Goal: Task Accomplishment & Management: Complete application form

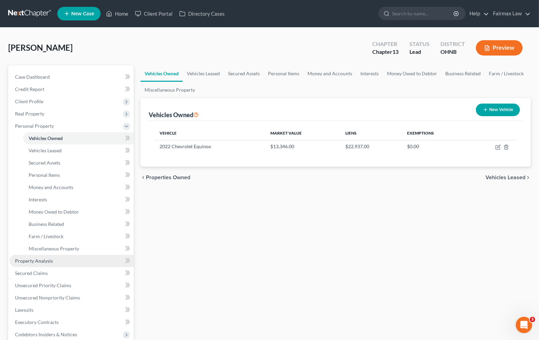
click at [26, 263] on span "Property Analysis" at bounding box center [34, 261] width 38 height 6
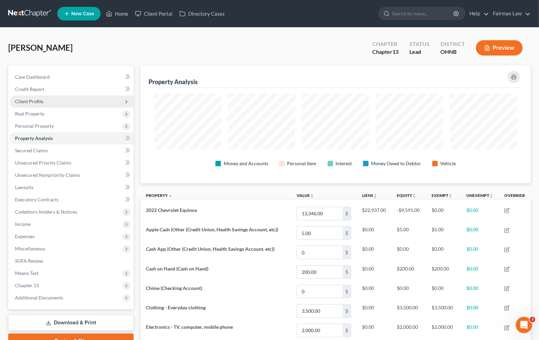
click at [41, 101] on span "Client Profile" at bounding box center [29, 102] width 28 height 6
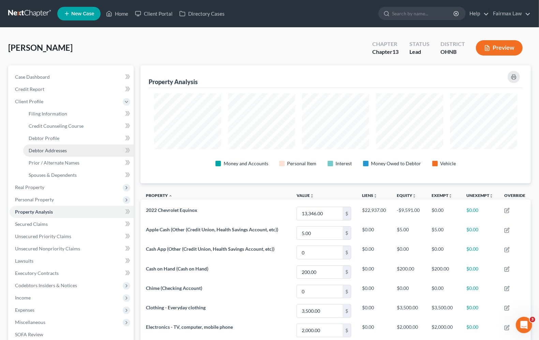
click at [47, 145] on link "Debtor Addresses" at bounding box center [78, 151] width 110 height 12
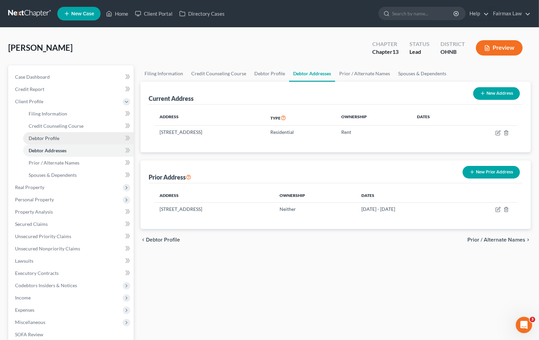
click at [47, 141] on link "Debtor Profile" at bounding box center [78, 138] width 110 height 12
select select "0"
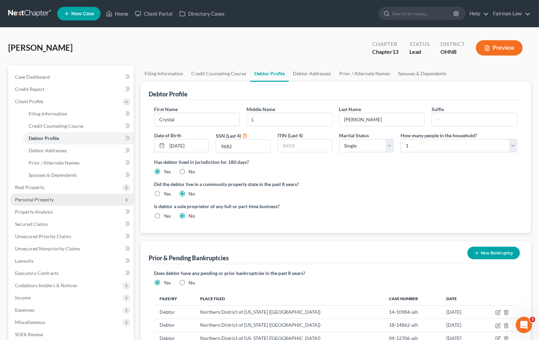
click at [36, 203] on span "Personal Property" at bounding box center [72, 200] width 124 height 12
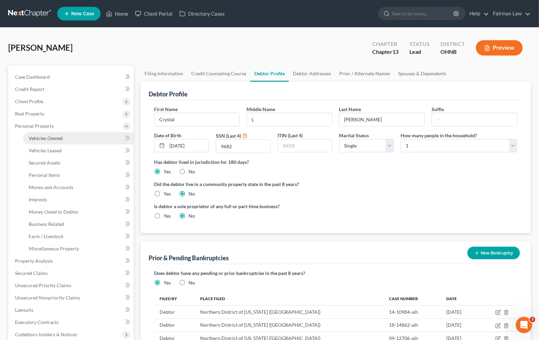
click at [47, 143] on link "Vehicles Owned" at bounding box center [78, 138] width 110 height 12
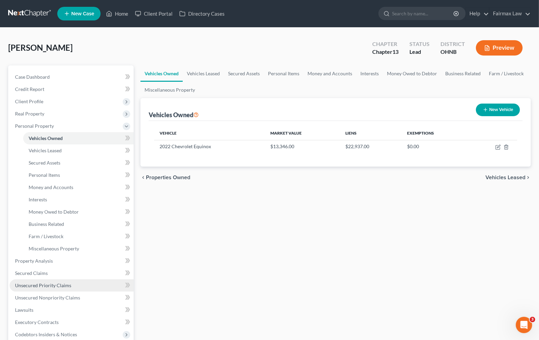
click at [27, 287] on span "Unsecured Priority Claims" at bounding box center [43, 286] width 56 height 6
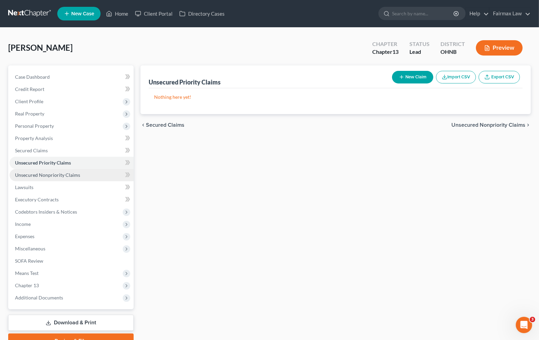
click at [50, 172] on span "Unsecured Nonpriority Claims" at bounding box center [47, 175] width 65 height 6
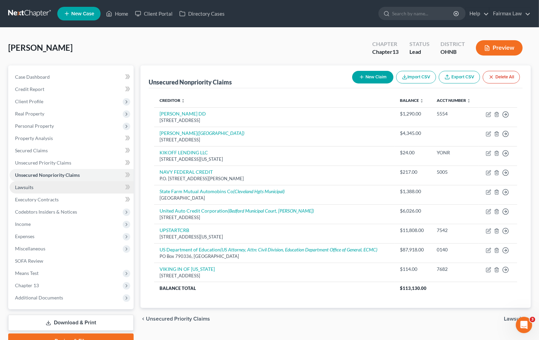
click at [44, 189] on link "Lawsuits" at bounding box center [72, 187] width 124 height 12
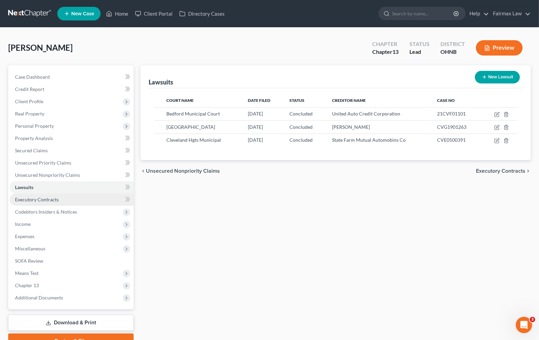
click at [45, 200] on span "Executory Contracts" at bounding box center [37, 200] width 44 height 6
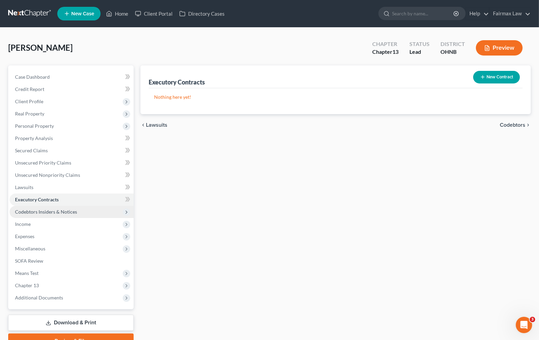
click at [45, 209] on span "Codebtors Insiders & Notices" at bounding box center [46, 212] width 62 height 6
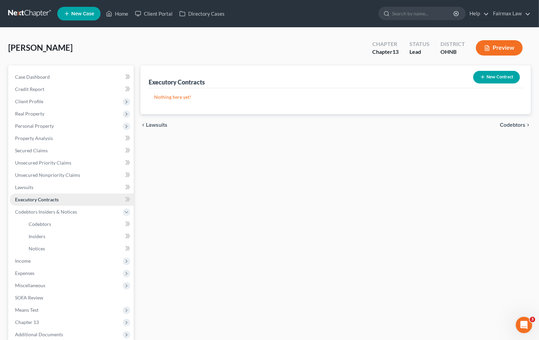
click at [44, 197] on span "Executory Contracts" at bounding box center [37, 200] width 44 height 6
click at [21, 137] on span "Property Analysis" at bounding box center [34, 138] width 38 height 6
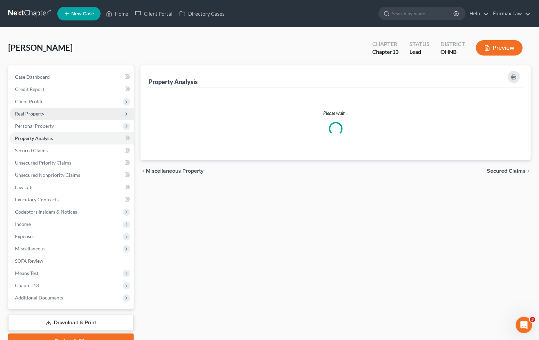
click at [26, 113] on span "Real Property" at bounding box center [29, 114] width 29 height 6
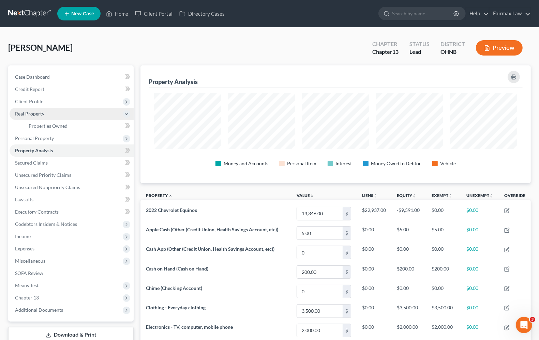
scroll to position [118, 390]
click at [31, 125] on span "Properties Owned" at bounding box center [48, 126] width 39 height 6
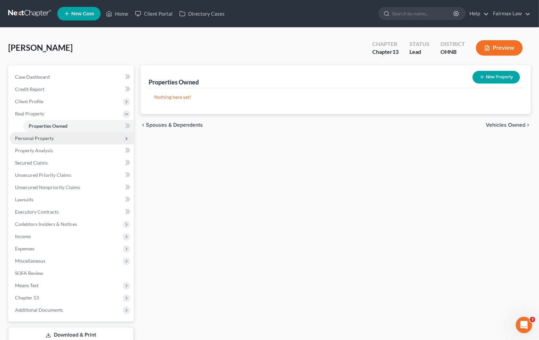
click at [34, 137] on span "Personal Property" at bounding box center [34, 138] width 39 height 6
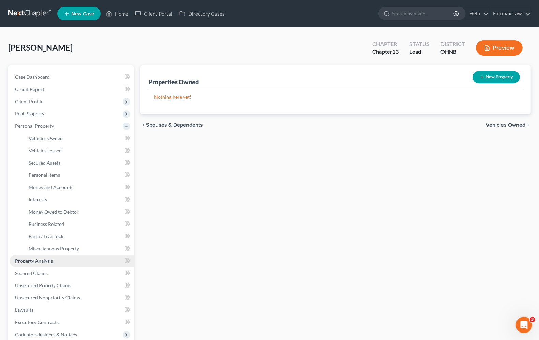
click at [33, 258] on span "Property Analysis" at bounding box center [34, 261] width 38 height 6
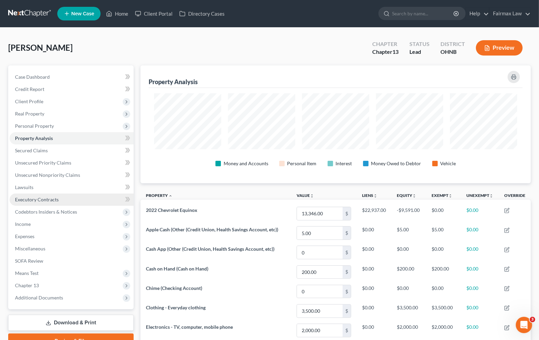
scroll to position [118, 390]
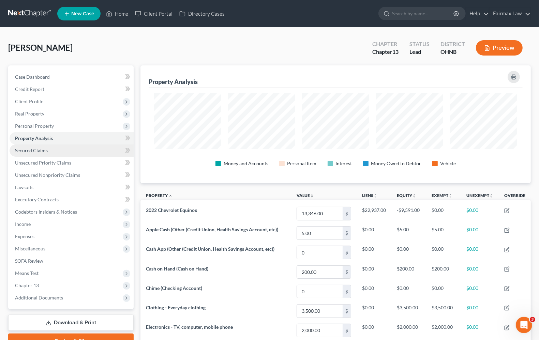
click at [35, 156] on link "Secured Claims" at bounding box center [72, 151] width 124 height 12
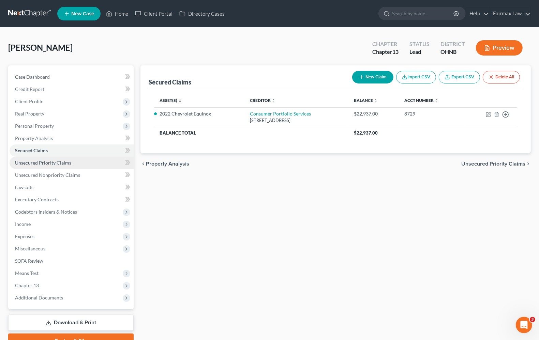
click at [39, 163] on span "Unsecured Priority Claims" at bounding box center [43, 163] width 56 height 6
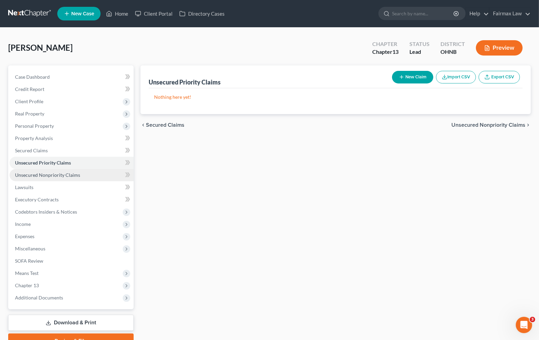
click at [45, 176] on span "Unsecured Nonpriority Claims" at bounding box center [47, 175] width 65 height 6
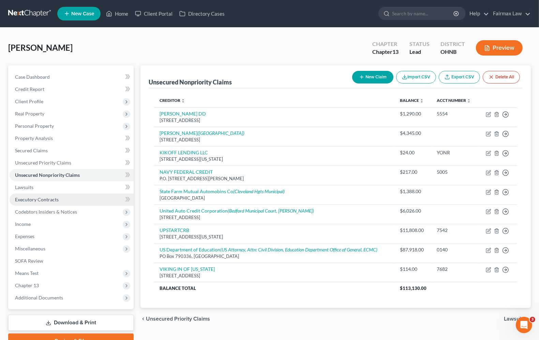
click at [34, 202] on link "Executory Contracts" at bounding box center [72, 200] width 124 height 12
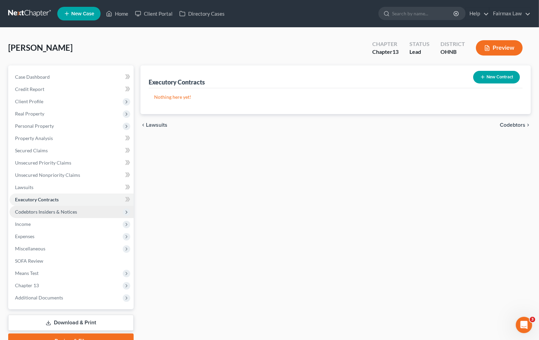
click at [34, 212] on span "Codebtors Insiders & Notices" at bounding box center [46, 212] width 62 height 6
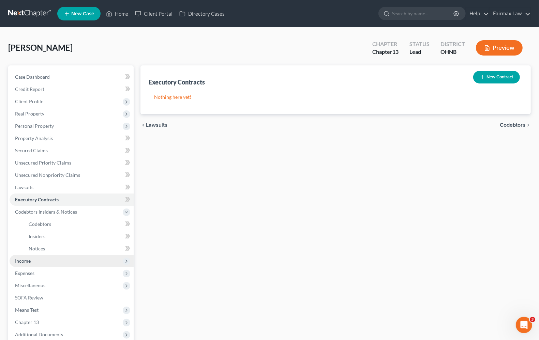
click at [20, 261] on span "Income" at bounding box center [23, 261] width 16 height 6
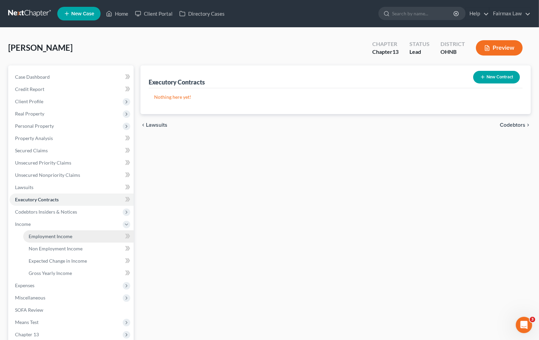
click at [35, 235] on span "Employment Income" at bounding box center [51, 237] width 44 height 6
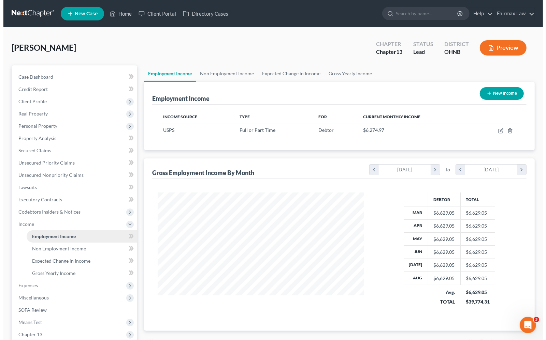
scroll to position [123, 219]
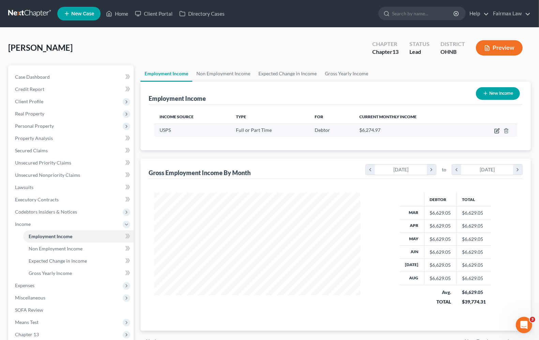
click at [497, 131] on icon "button" at bounding box center [497, 130] width 5 height 5
select select "0"
select select "36"
select select "2"
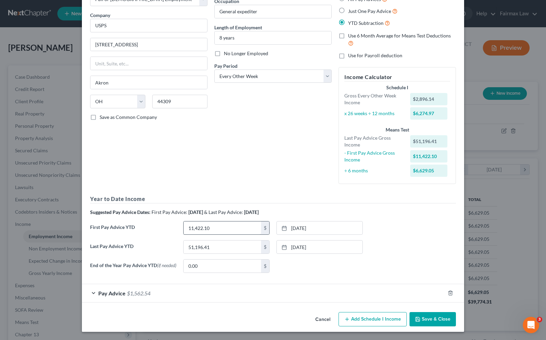
scroll to position [48, 0]
click at [110, 295] on span "Pay Advice" at bounding box center [111, 293] width 27 height 6
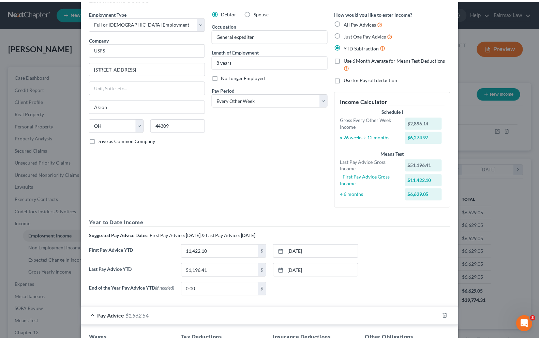
scroll to position [0, 0]
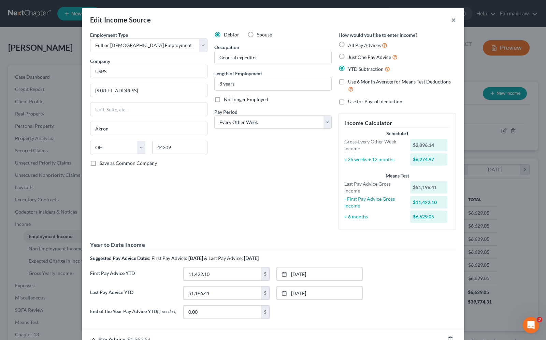
click at [451, 20] on button "×" at bounding box center [453, 20] width 5 height 8
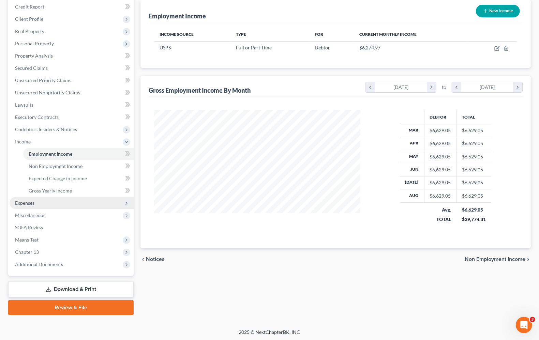
click at [29, 205] on span "Expenses" at bounding box center [24, 203] width 19 height 6
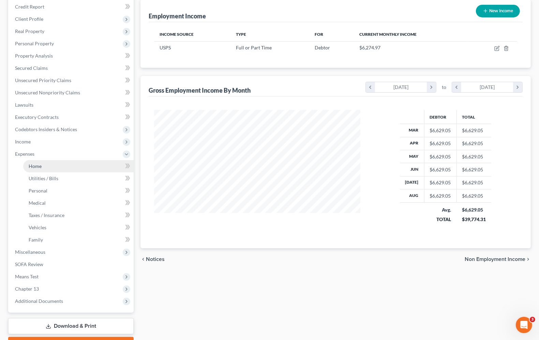
click at [33, 163] on span "Home" at bounding box center [35, 166] width 13 height 6
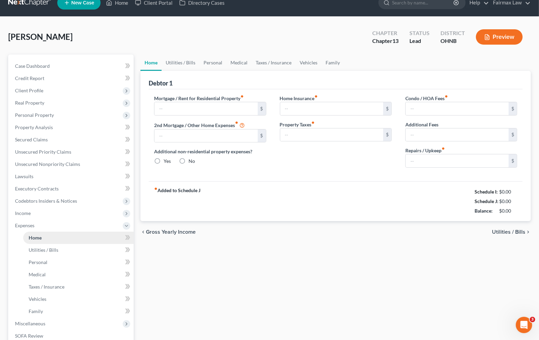
type input "1,850.00"
type input "0.00"
radio input "true"
type input "0.00"
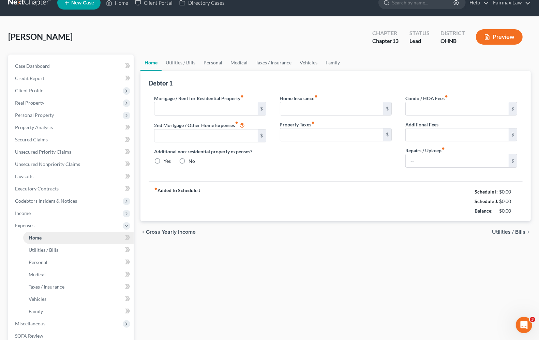
type input "0.00"
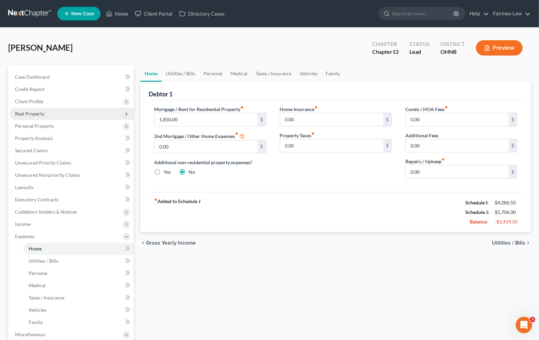
click at [39, 118] on span "Real Property" at bounding box center [72, 114] width 124 height 12
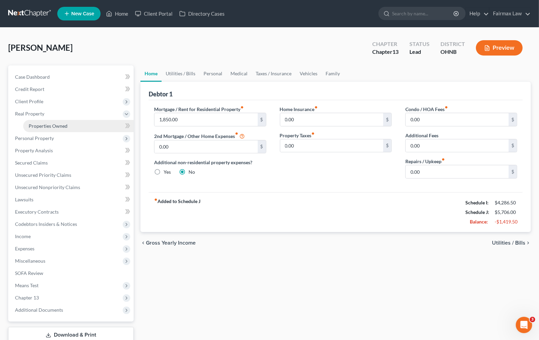
click at [44, 123] on span "Properties Owned" at bounding box center [48, 126] width 39 height 6
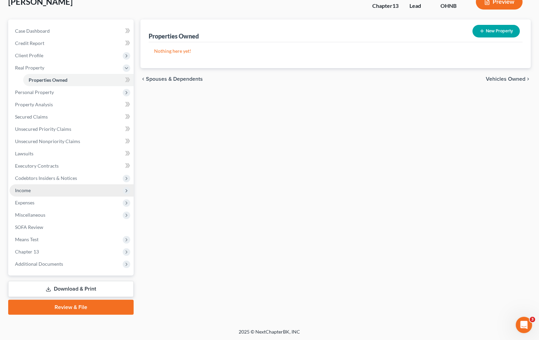
click at [21, 190] on span "Income" at bounding box center [23, 191] width 16 height 6
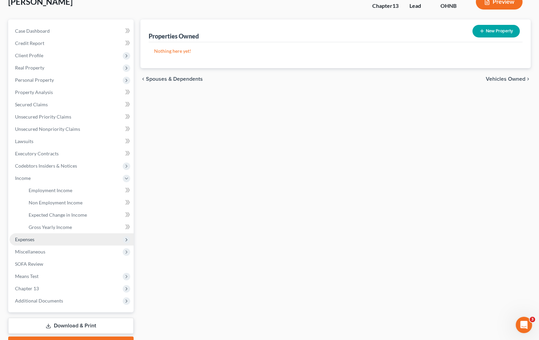
click at [23, 241] on span "Expenses" at bounding box center [24, 240] width 19 height 6
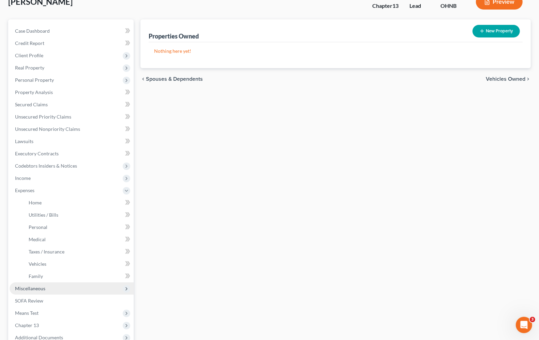
click at [29, 289] on span "Miscellaneous" at bounding box center [30, 289] width 30 height 6
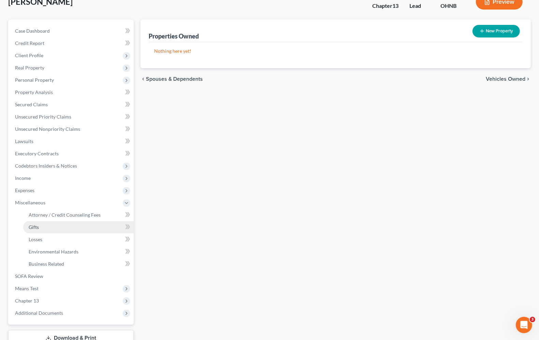
click at [37, 227] on span "Gifts" at bounding box center [34, 227] width 10 height 6
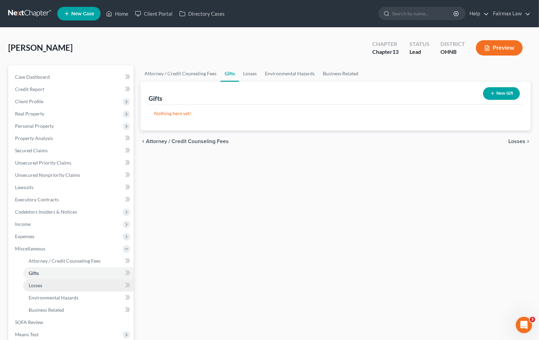
click at [33, 284] on span "Losses" at bounding box center [36, 286] width 14 height 6
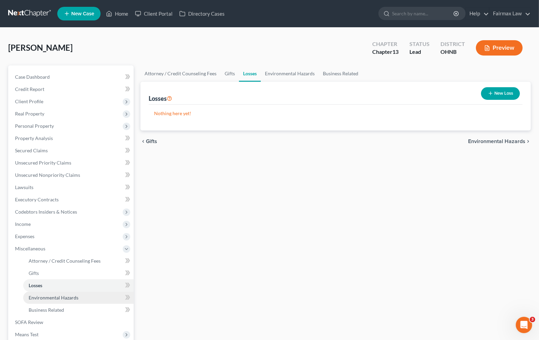
click at [43, 298] on span "Environmental Hazards" at bounding box center [54, 298] width 50 height 6
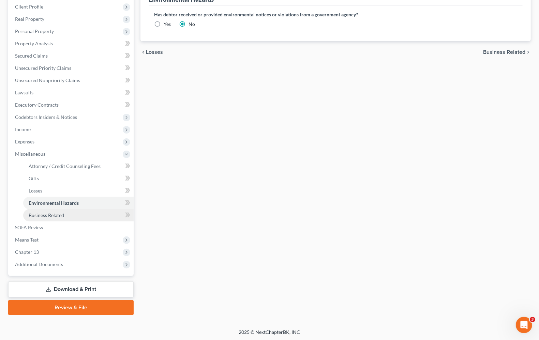
click at [60, 217] on span "Business Related" at bounding box center [46, 215] width 35 height 6
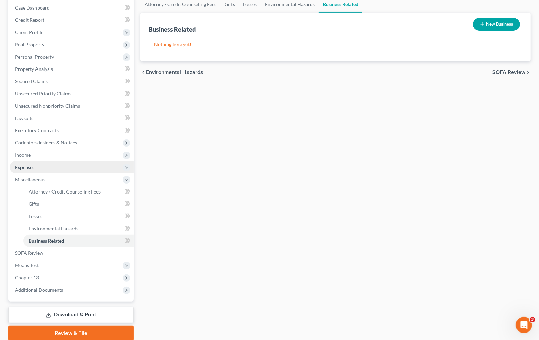
scroll to position [95, 0]
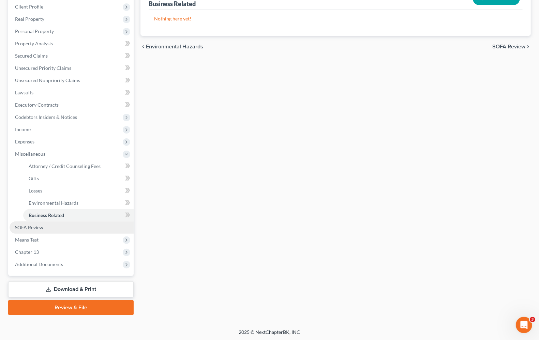
click at [33, 227] on span "SOFA Review" at bounding box center [29, 228] width 28 height 6
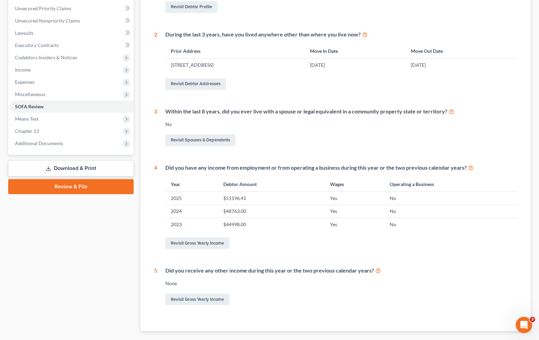
scroll to position [171, 0]
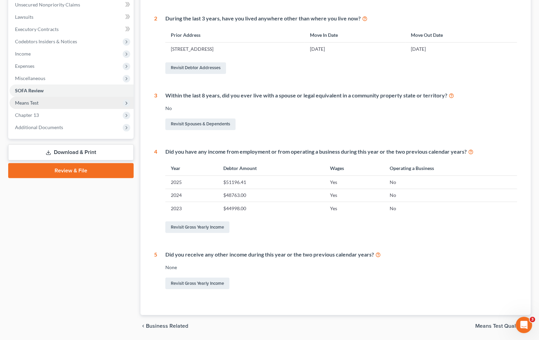
click at [30, 106] on span "Means Test" at bounding box center [72, 103] width 124 height 12
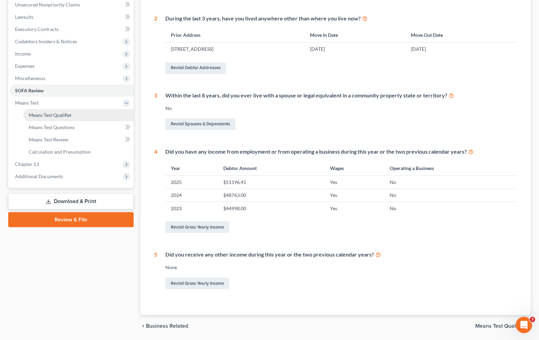
click at [55, 117] on span "Means Test Qualifier" at bounding box center [50, 115] width 43 height 6
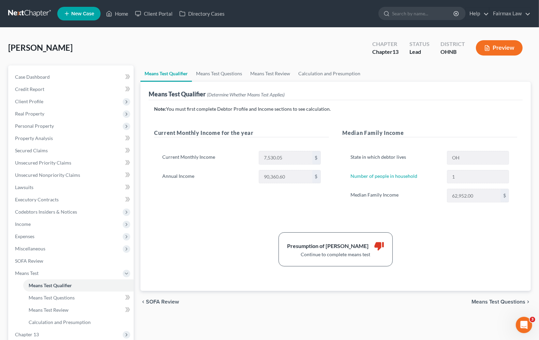
click at [489, 304] on span "Means Test Questions" at bounding box center [499, 301] width 54 height 5
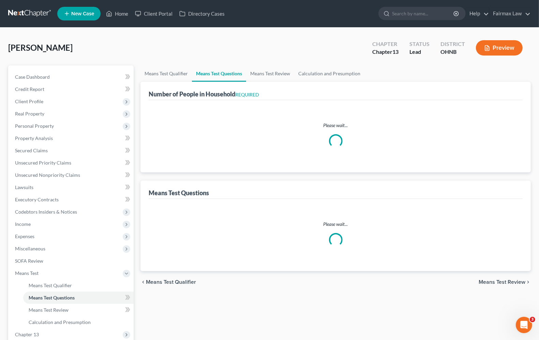
select select "1"
select select "60"
select select "1"
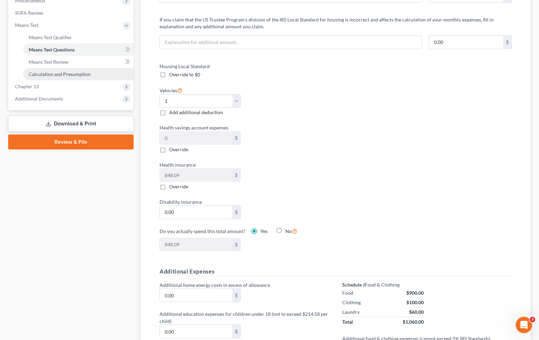
scroll to position [171, 0]
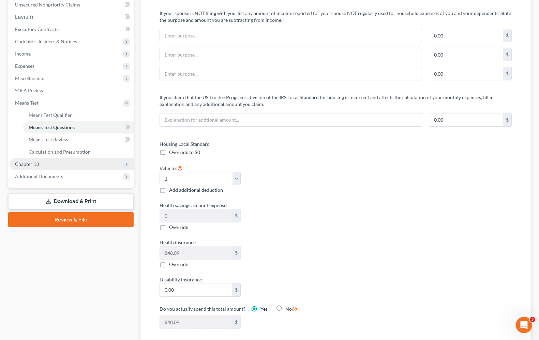
click at [24, 164] on span "Chapter 13" at bounding box center [27, 164] width 24 height 6
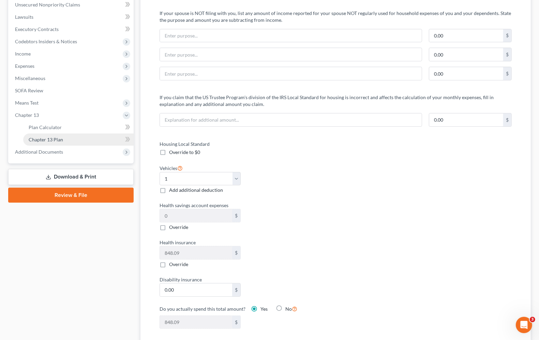
click at [49, 138] on span "Chapter 13 Plan" at bounding box center [46, 140] width 34 height 6
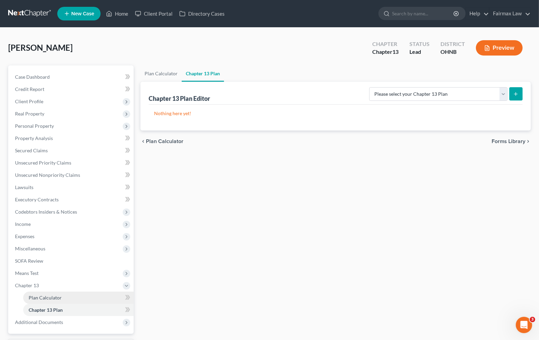
click at [35, 295] on span "Plan Calculator" at bounding box center [45, 298] width 33 height 6
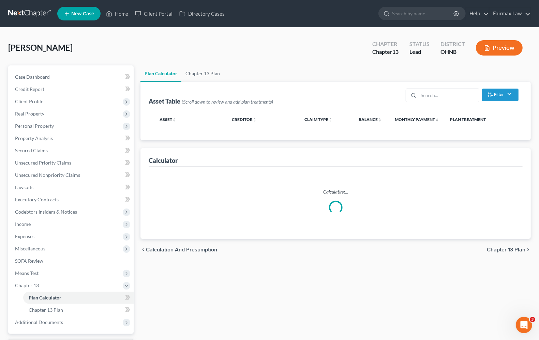
select select "59"
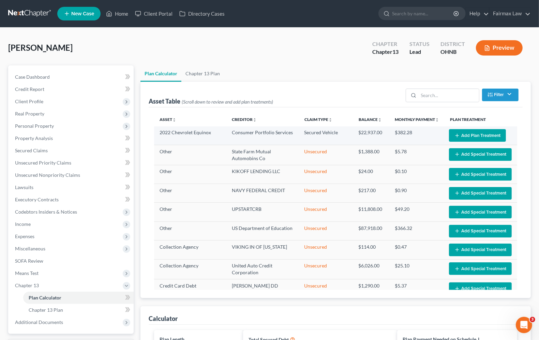
click at [473, 136] on button "Add Plan Treatment" at bounding box center [477, 135] width 57 height 13
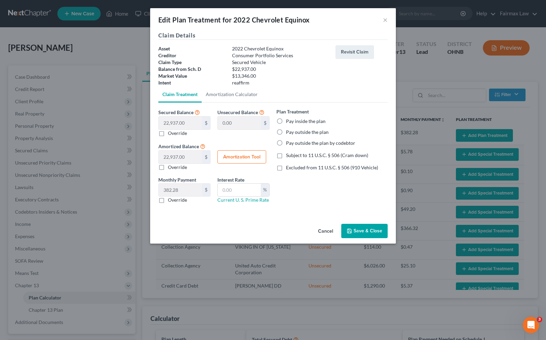
click at [286, 120] on label "Pay inside the plan" at bounding box center [306, 121] width 40 height 7
click at [289, 120] on input "Pay inside the plan" at bounding box center [291, 120] width 4 height 4
radio input "true"
click at [286, 170] on label "Excluded from 11 U.S.C. § 506 (910 Vehicle)" at bounding box center [332, 167] width 92 height 7
click at [289, 169] on input "Excluded from 11 U.S.C. § 506 (910 Vehicle)" at bounding box center [291, 166] width 4 height 4
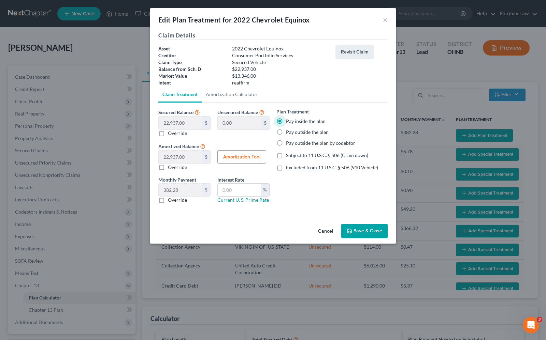
checkbox input "true"
click at [227, 159] on button "Amortization Tool" at bounding box center [241, 157] width 49 height 14
type input "22,937.00"
type input "60"
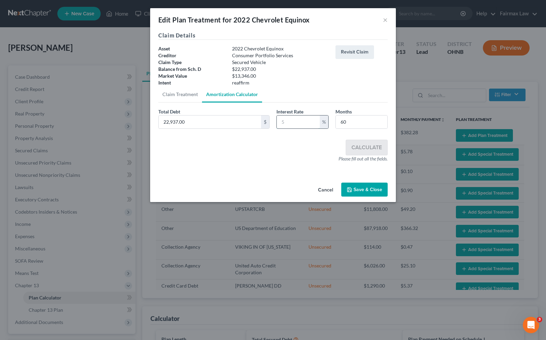
click at [289, 122] on input "text" at bounding box center [298, 122] width 43 height 13
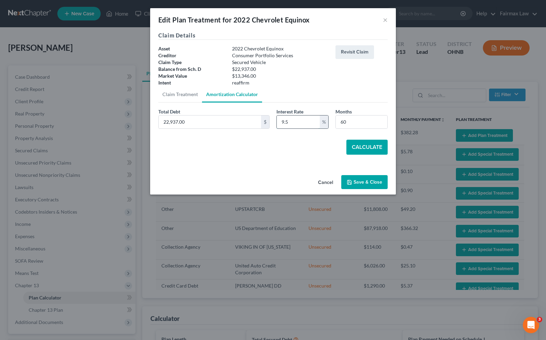
type input "9.5"
click at [371, 146] on button "Calculate" at bounding box center [366, 147] width 41 height 15
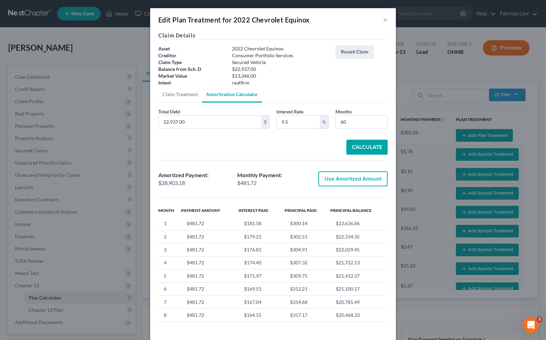
click at [331, 180] on button "Use Amortized Amount" at bounding box center [352, 179] width 69 height 15
type input "28,903.18"
checkbox input "true"
type input "481.71"
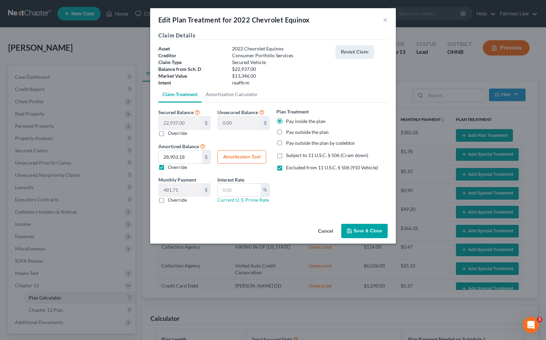
click at [362, 231] on button "Save & Close" at bounding box center [364, 231] width 46 height 14
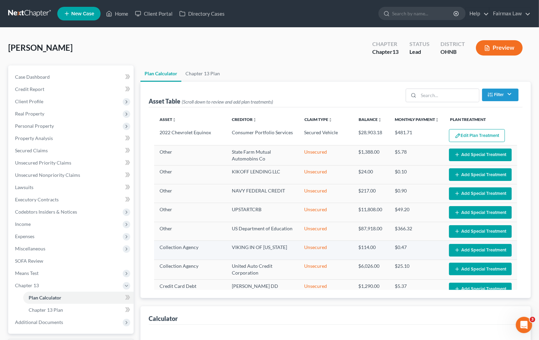
select select "59"
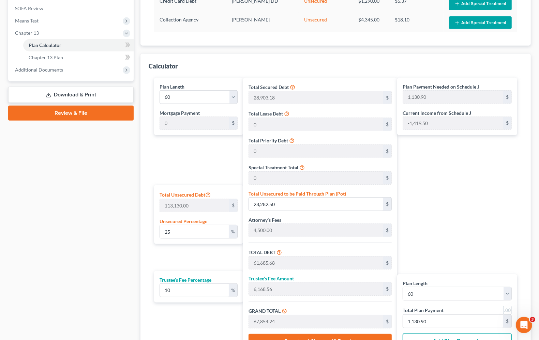
scroll to position [256, 0]
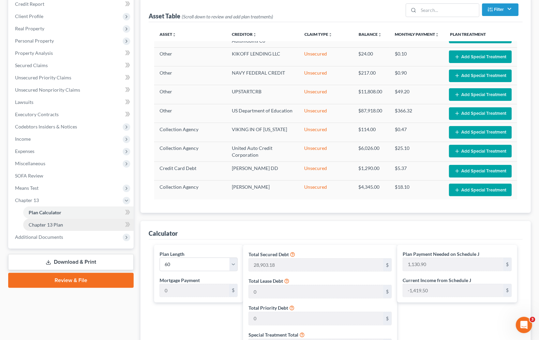
click at [36, 223] on span "Chapter 13 Plan" at bounding box center [46, 225] width 34 height 6
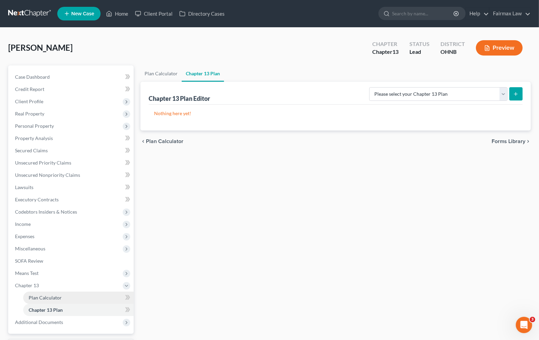
click at [43, 300] on link "Plan Calculator" at bounding box center [78, 298] width 110 height 12
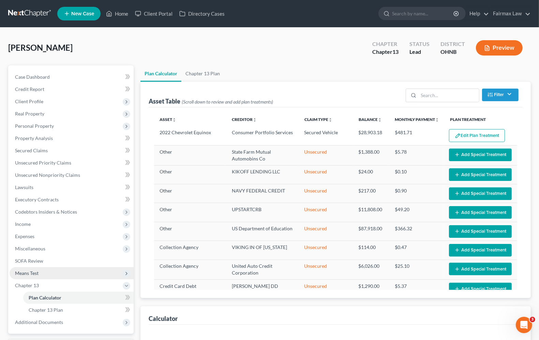
select select "59"
click at [36, 272] on span "Means Test" at bounding box center [27, 273] width 24 height 6
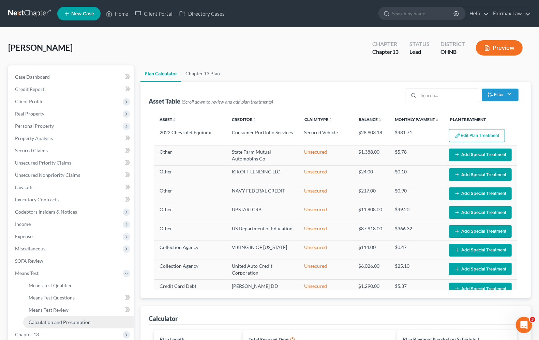
click at [40, 323] on span "Calculation and Presumption" at bounding box center [60, 323] width 62 height 6
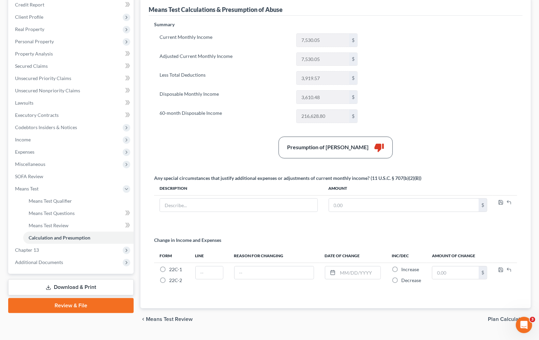
scroll to position [85, 0]
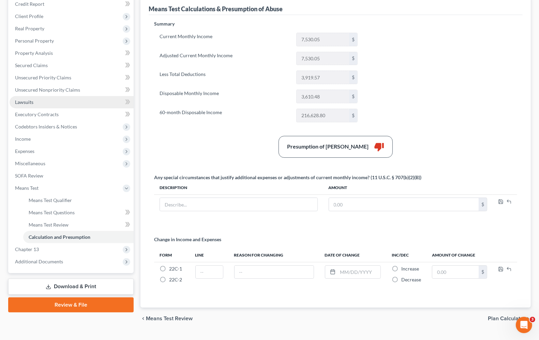
click at [37, 96] on link "Lawsuits" at bounding box center [72, 102] width 124 height 12
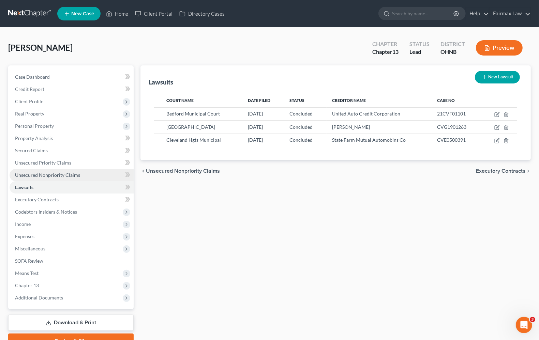
click at [47, 175] on span "Unsecured Nonpriority Claims" at bounding box center [47, 175] width 65 height 6
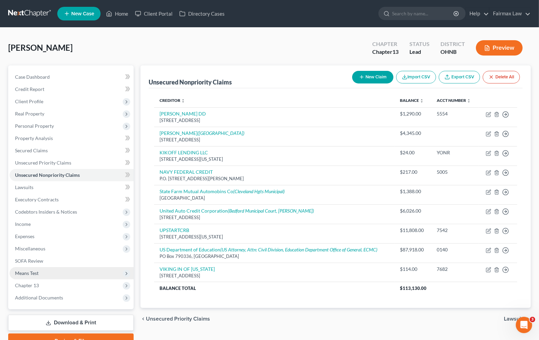
click at [34, 271] on span "Means Test" at bounding box center [27, 273] width 24 height 6
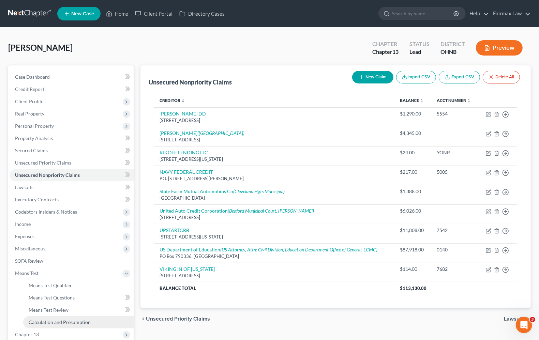
click at [54, 326] on link "Calculation and Presumption" at bounding box center [78, 322] width 110 height 12
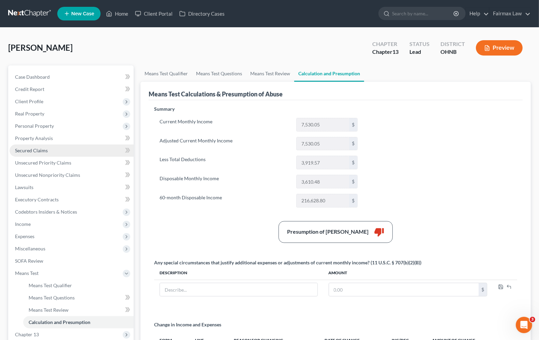
click at [45, 148] on span "Secured Claims" at bounding box center [31, 151] width 33 height 6
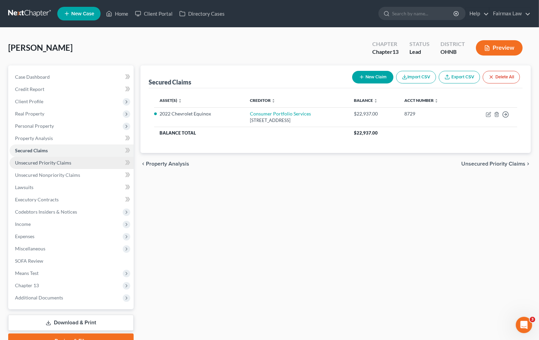
click at [50, 164] on span "Unsecured Priority Claims" at bounding box center [43, 163] width 56 height 6
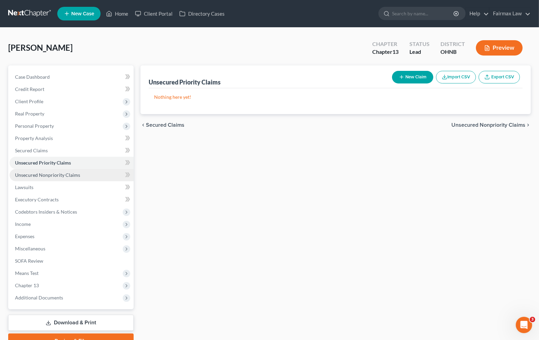
click at [58, 177] on span "Unsecured Nonpriority Claims" at bounding box center [47, 175] width 65 height 6
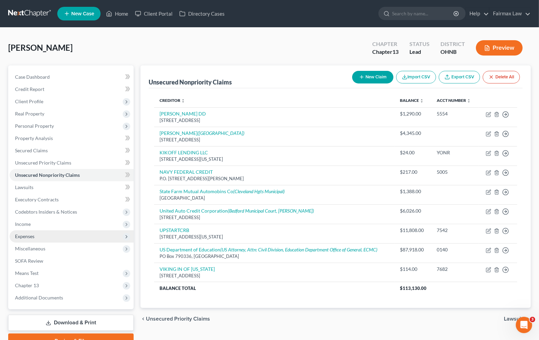
click at [33, 239] on span "Expenses" at bounding box center [72, 237] width 124 height 12
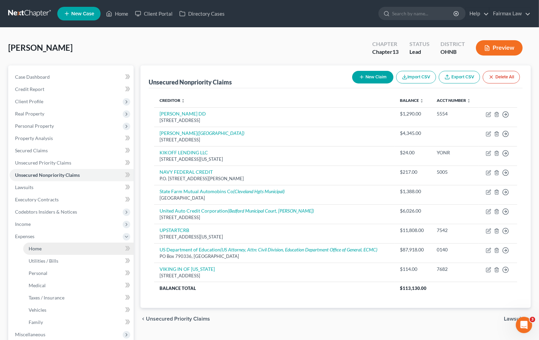
click at [33, 247] on span "Home" at bounding box center [35, 249] width 13 height 6
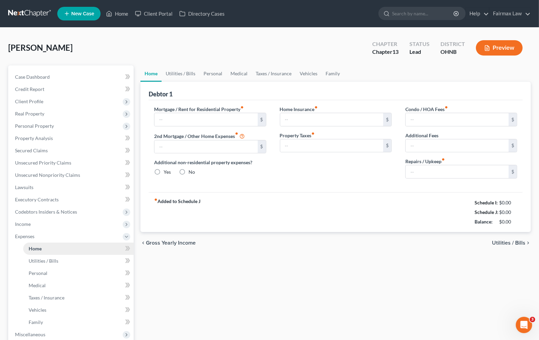
type input "1,850.00"
type input "0.00"
radio input "true"
type input "0.00"
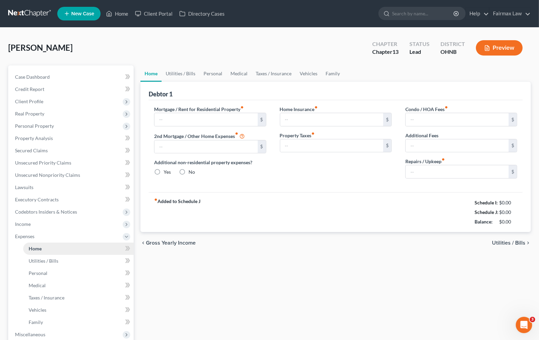
type input "0.00"
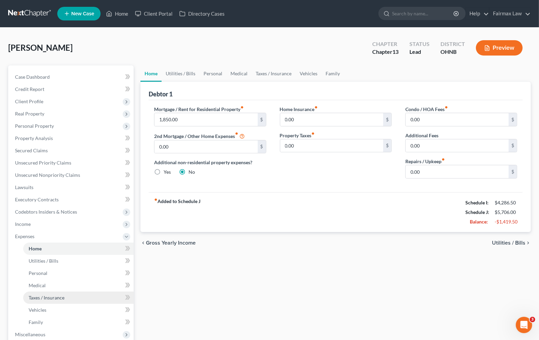
scroll to position [120, 0]
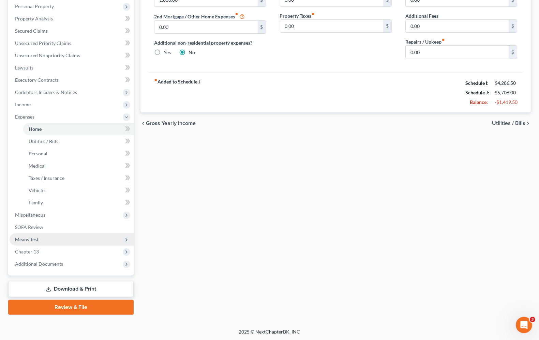
click at [28, 237] on span "Means Test" at bounding box center [27, 240] width 24 height 6
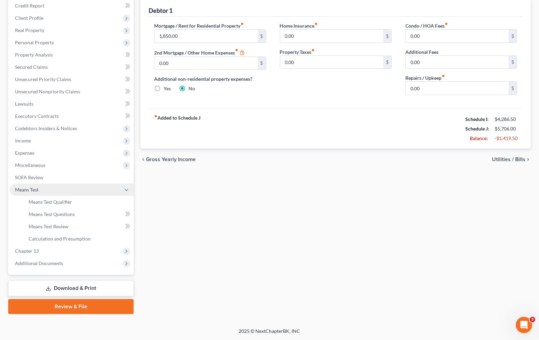
scroll to position [83, 0]
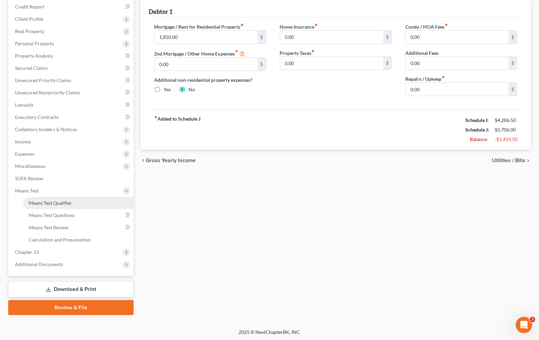
click at [40, 201] on span "Means Test Qualifier" at bounding box center [50, 203] width 43 height 6
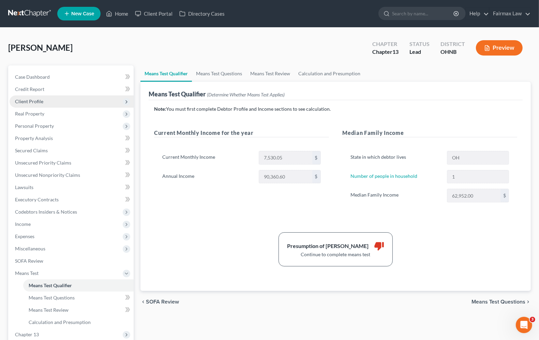
click at [41, 103] on span "Client Profile" at bounding box center [29, 102] width 28 height 6
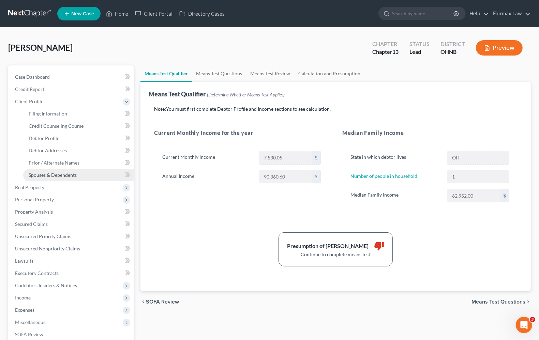
click at [46, 177] on span "Spouses & Dependents" at bounding box center [53, 175] width 48 height 6
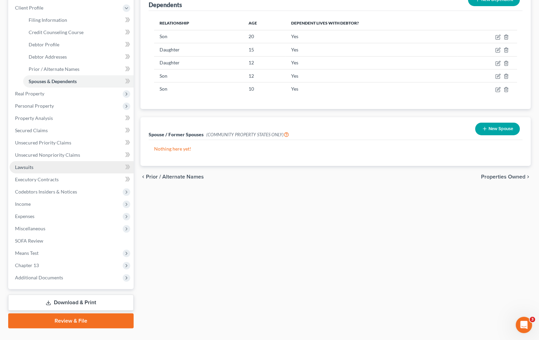
scroll to position [107, 0]
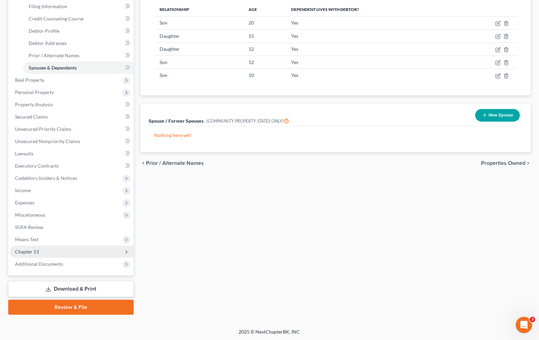
click at [44, 247] on span "Chapter 13" at bounding box center [72, 252] width 124 height 12
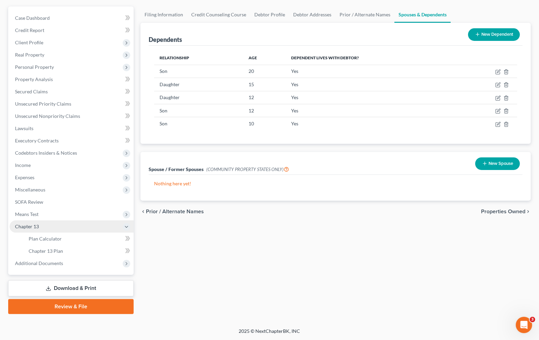
scroll to position [58, 0]
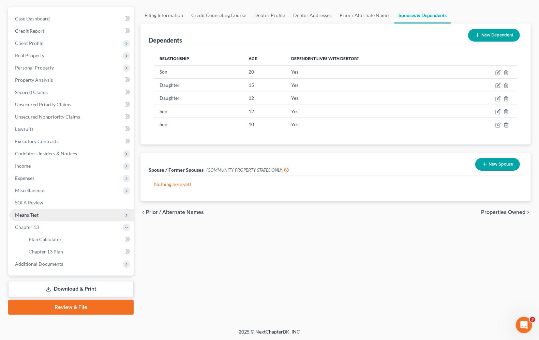
click at [21, 217] on span "Means Test" at bounding box center [27, 215] width 24 height 6
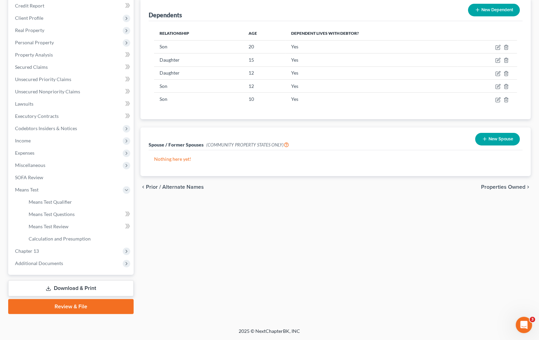
scroll to position [83, 0]
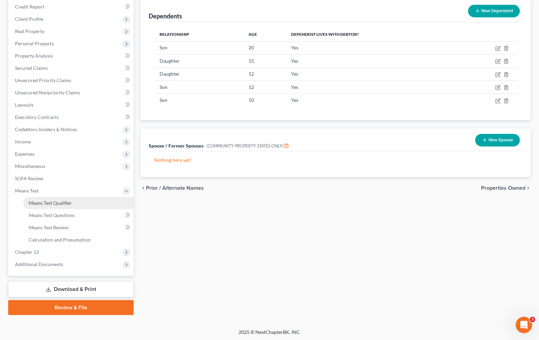
click at [60, 200] on span "Means Test Qualifier" at bounding box center [50, 203] width 43 height 6
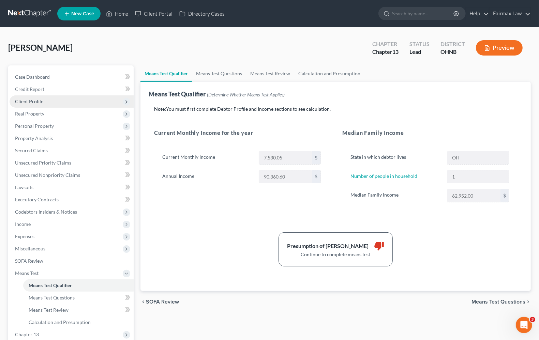
click at [28, 97] on span "Client Profile" at bounding box center [72, 101] width 124 height 12
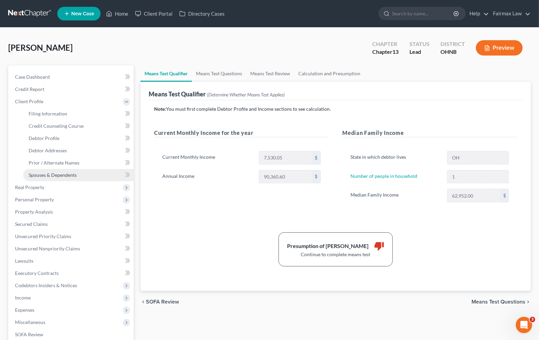
click at [49, 175] on span "Spouses & Dependents" at bounding box center [53, 175] width 48 height 6
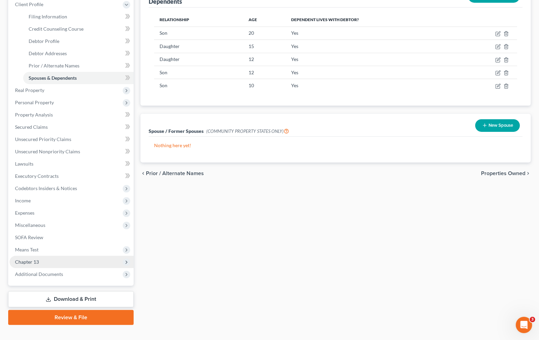
scroll to position [107, 0]
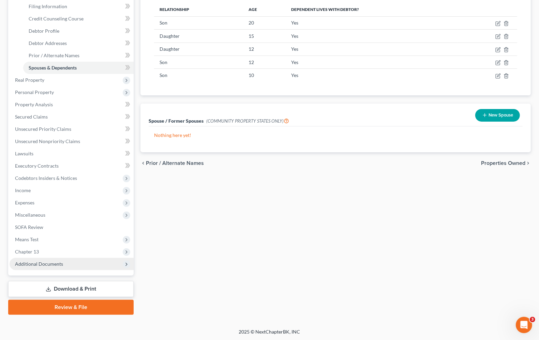
click at [25, 261] on span "Additional Documents" at bounding box center [39, 264] width 48 height 6
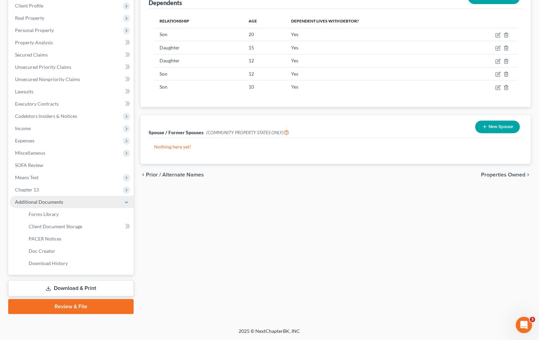
scroll to position [95, 0]
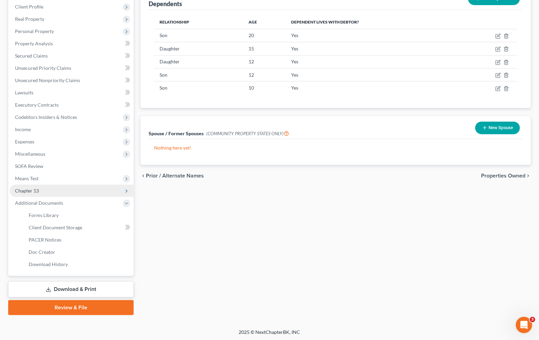
click at [25, 192] on span "Chapter 13" at bounding box center [27, 191] width 24 height 6
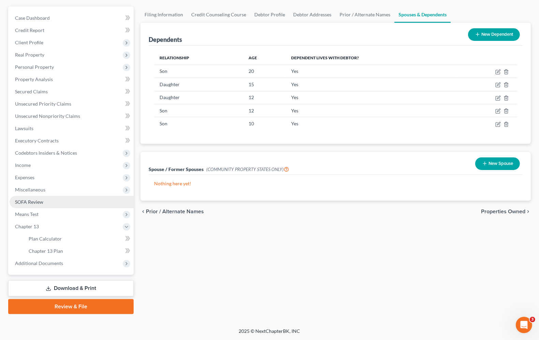
scroll to position [58, 0]
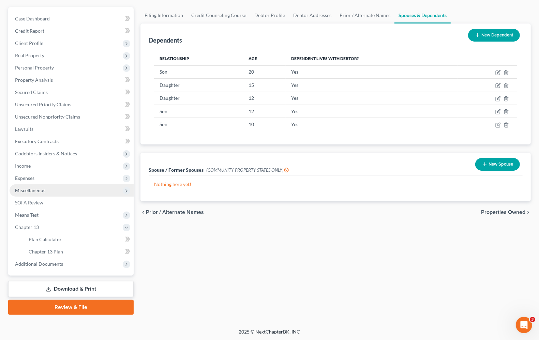
click at [33, 193] on span "Miscellaneous" at bounding box center [72, 191] width 124 height 12
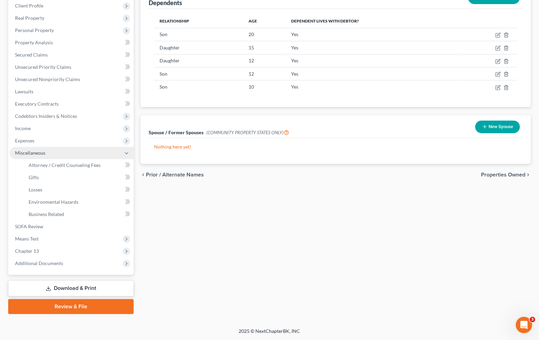
scroll to position [95, 0]
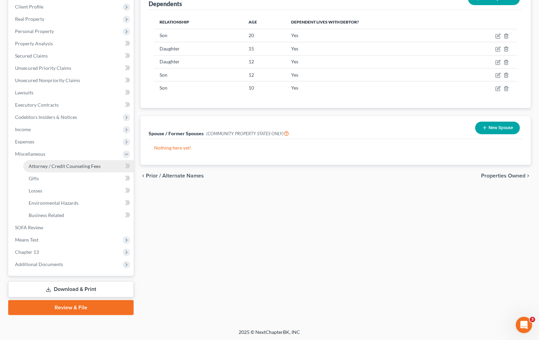
click at [55, 171] on link "Attorney / Credit Counseling Fees" at bounding box center [78, 166] width 110 height 12
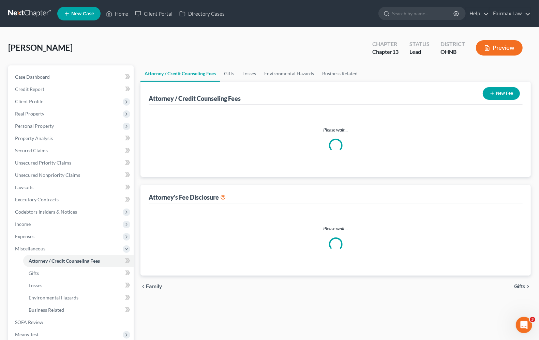
select select "4"
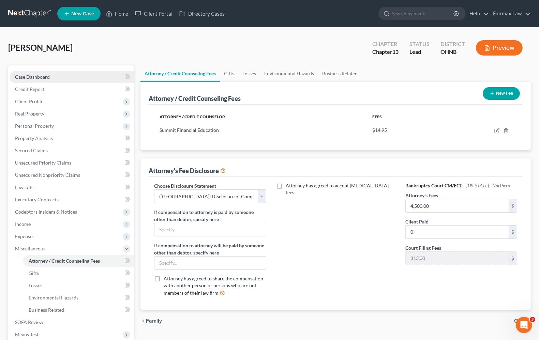
click at [43, 79] on link "Case Dashboard" at bounding box center [72, 77] width 124 height 12
